Goal: Task Accomplishment & Management: Manage account settings

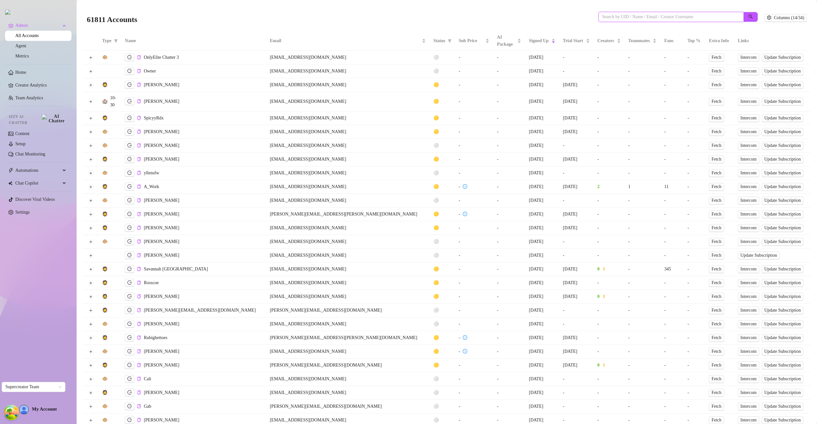
click at [671, 20] on input "search" at bounding box center [668, 16] width 132 height 7
type input "[US_STATE]"
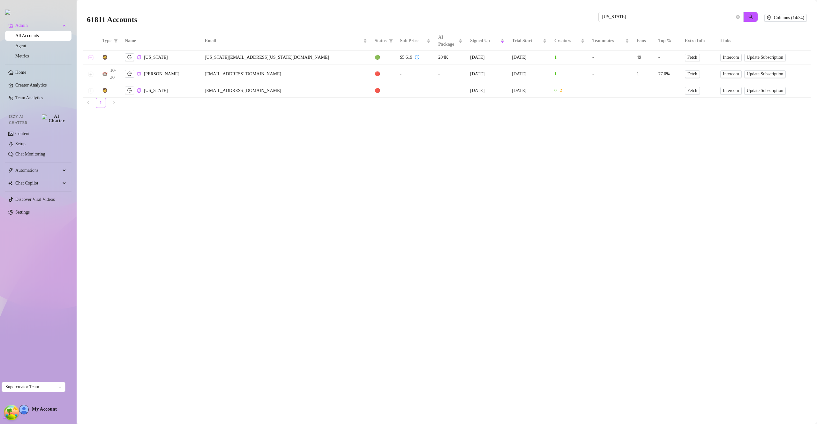
click at [92, 57] on button "Expand row" at bounding box center [90, 57] width 5 height 5
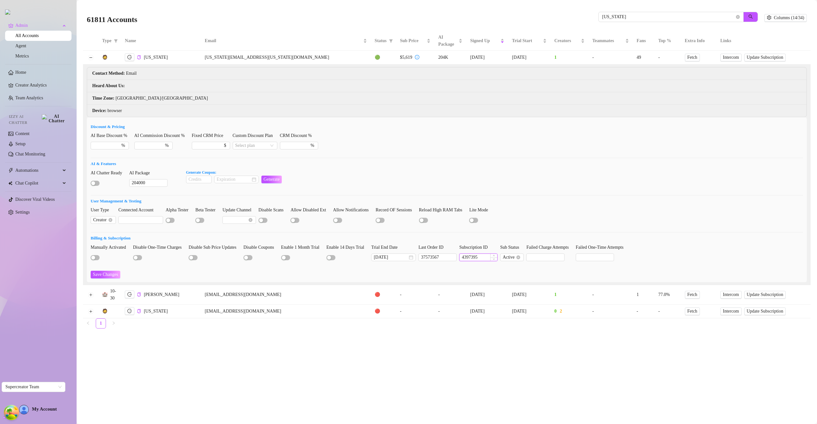
click at [489, 256] on input "4397395" at bounding box center [479, 257] width 38 height 7
click at [523, 158] on div at bounding box center [447, 158] width 713 height 0
click at [491, 256] on input "4397395" at bounding box center [479, 257] width 38 height 7
click at [492, 255] on input "4397395" at bounding box center [479, 257] width 38 height 7
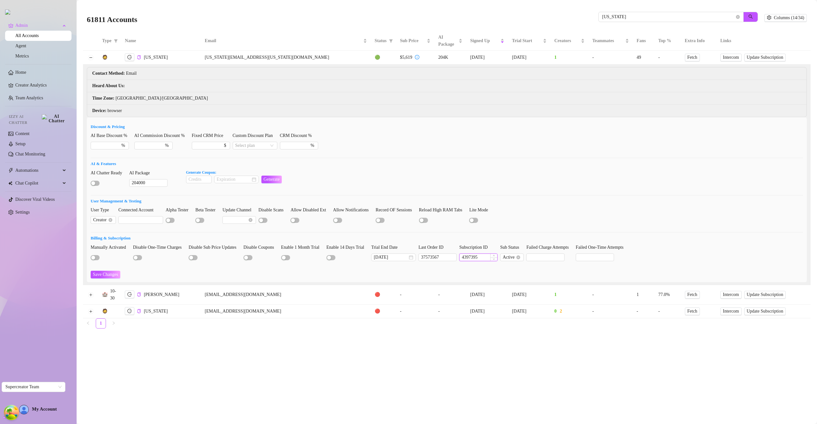
click at [492, 255] on input "4397395" at bounding box center [479, 257] width 38 height 7
click at [561, 176] on div "AI Chatter Ready AI Package 204000 Generate Coupon: Generate" at bounding box center [447, 181] width 713 height 23
click at [489, 258] on input "4397395" at bounding box center [479, 257] width 38 height 7
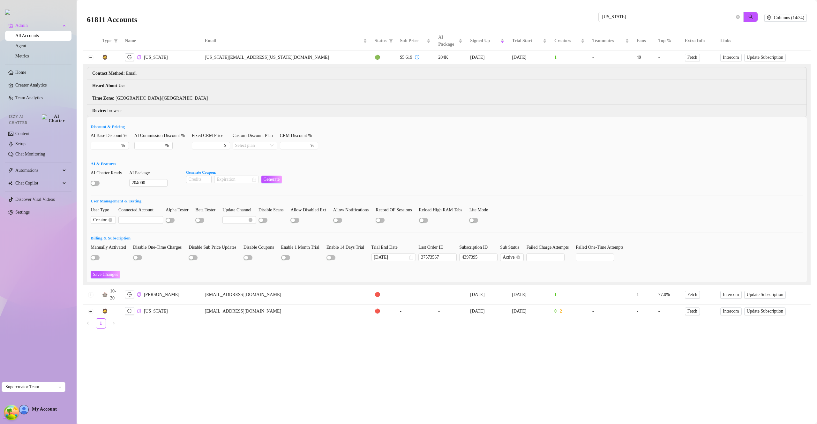
click at [526, 167] on form "Discount & Pricing AI Base Discount % % AI Commission Discount % % Fixed CRM Pr…" at bounding box center [447, 201] width 713 height 155
click at [490, 258] on input "4397395" at bounding box center [479, 257] width 38 height 7
click at [598, 146] on div "AI Base Discount % % AI Commission Discount % % Fixed CRM Price $ Custom Discou…" at bounding box center [447, 143] width 713 height 23
click at [750, 57] on span "Update Subscription" at bounding box center [765, 57] width 37 height 5
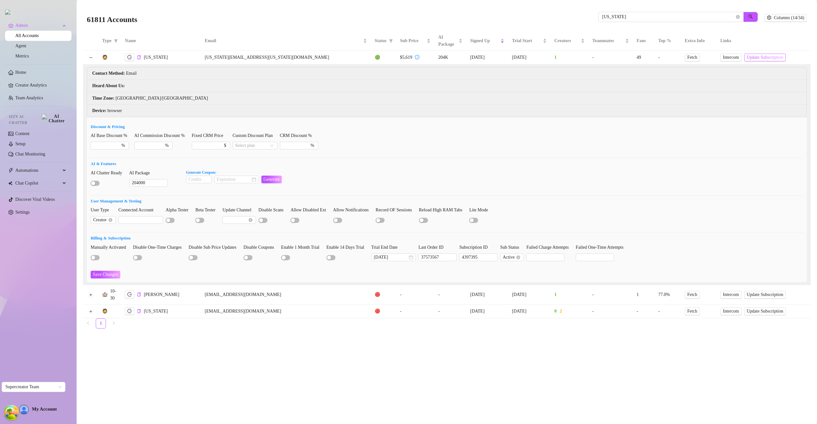
click at [747, 57] on span "Update Subscription" at bounding box center [765, 57] width 37 height 5
click at [622, 15] on input "[US_STATE]" at bounding box center [668, 16] width 132 height 7
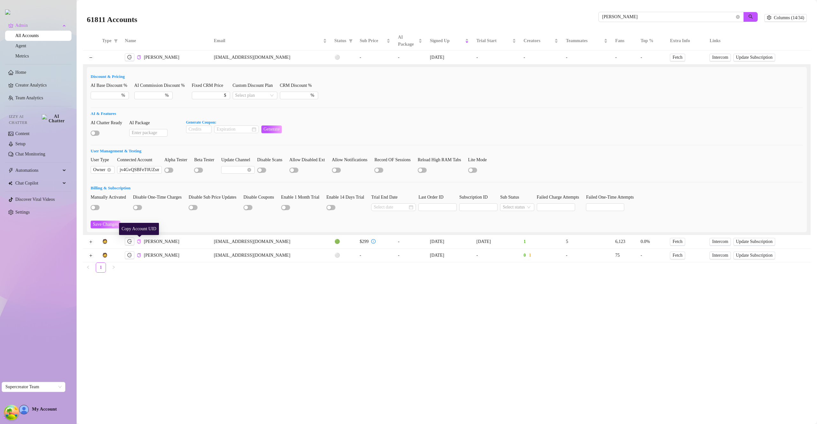
click at [140, 241] on icon "copy" at bounding box center [139, 241] width 4 height 4
click at [612, 18] on input "[PERSON_NAME]" at bounding box center [668, 16] width 132 height 7
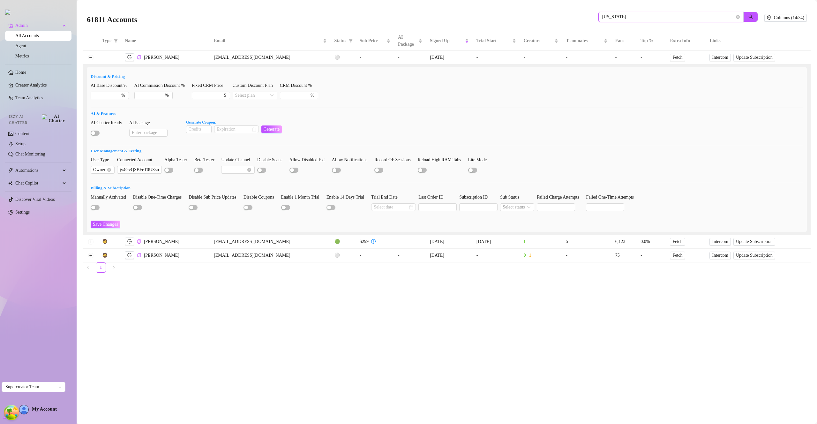
type input "[US_STATE]"
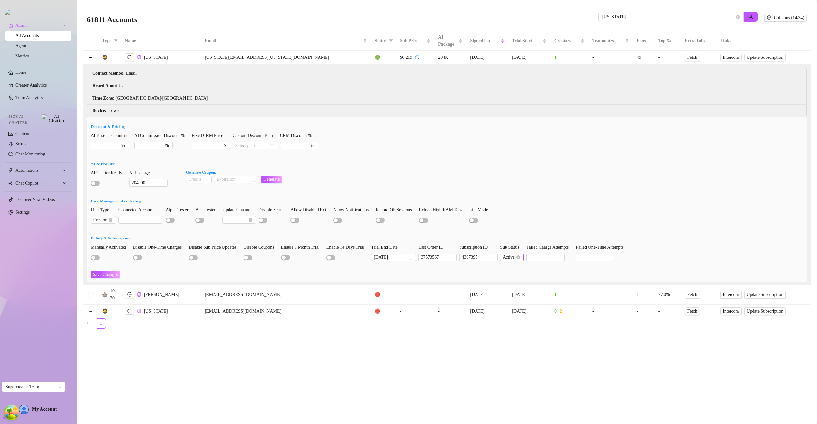
click at [516, 257] on input "Sub Status" at bounding box center [509, 257] width 13 height 7
click at [526, 257] on input "Sub Status" at bounding box center [514, 257] width 23 height 7
click at [526, 260] on input "Sub Status" at bounding box center [514, 257] width 23 height 7
click at [540, 288] on div "Terminated" at bounding box center [536, 288] width 27 height 7
click at [114, 276] on span "Save Changes" at bounding box center [105, 274] width 25 height 5
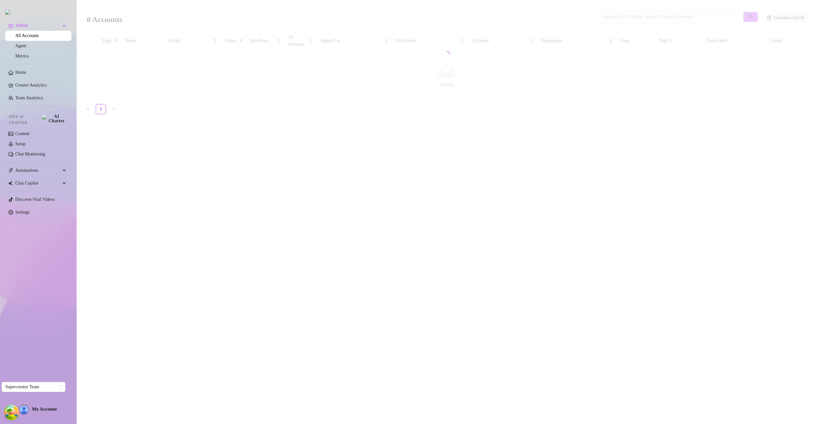
click at [641, 18] on div at bounding box center [447, 54] width 728 height 100
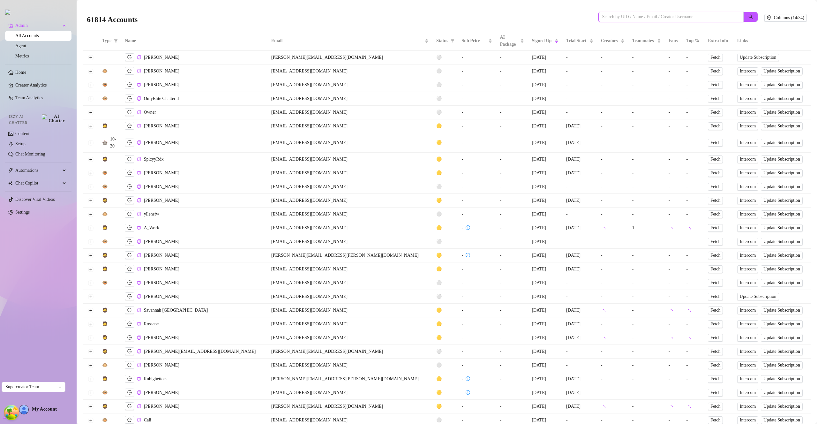
click at [644, 17] on input "search" at bounding box center [668, 16] width 132 height 7
type input "[US_STATE]"
